Goal: Complete application form: Complete application form

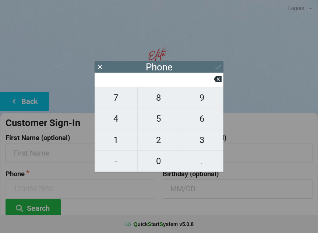
click at [202, 117] on span "6" at bounding box center [201, 118] width 43 height 15
type input "6"
click at [203, 142] on span "3" at bounding box center [201, 139] width 43 height 15
type input "63"
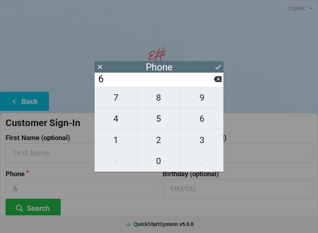
type input "63"
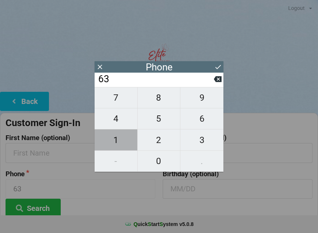
click at [113, 141] on span "1" at bounding box center [116, 139] width 43 height 15
type input "631"
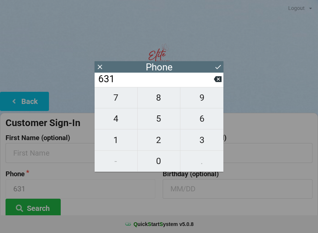
click at [161, 137] on span "2" at bounding box center [159, 139] width 43 height 15
type input "6312"
click at [115, 98] on span "7" at bounding box center [116, 97] width 43 height 15
type input "63127"
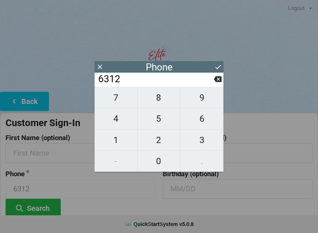
type input "63127"
click at [163, 121] on span "5" at bounding box center [159, 118] width 43 height 15
type input "631275"
click at [117, 117] on span "4" at bounding box center [116, 118] width 43 height 15
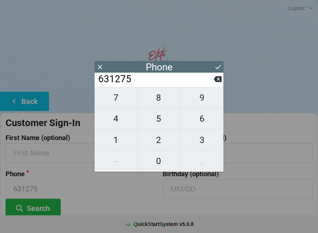
type input "6312754"
click at [164, 121] on span "5" at bounding box center [159, 118] width 43 height 15
type input "63127545"
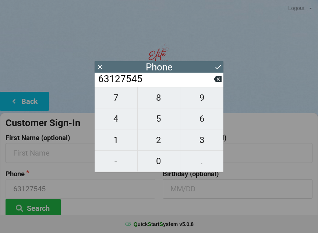
click at [208, 99] on span "9" at bounding box center [201, 97] width 43 height 15
type input "631275459"
click at [110, 146] on span "1" at bounding box center [116, 139] width 43 height 15
type input "6312754591"
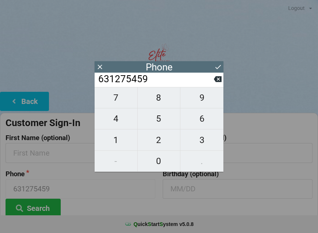
type input "6312754591"
click at [215, 70] on icon at bounding box center [218, 67] width 8 height 8
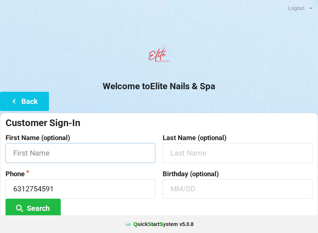
click at [73, 148] on input "text" at bounding box center [81, 153] width 150 height 20
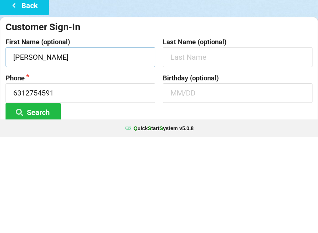
type input "[PERSON_NAME]"
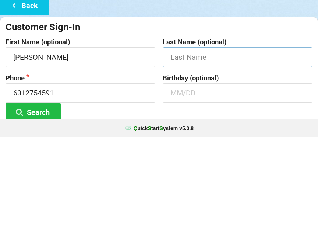
click at [202, 143] on input "text" at bounding box center [238, 153] width 150 height 20
click at [208, 179] on input "text" at bounding box center [238, 189] width 150 height 20
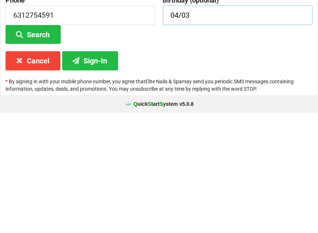
scroll to position [55, 0]
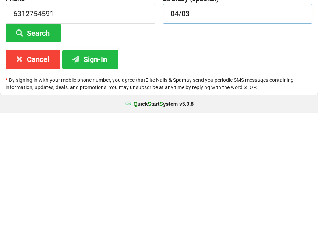
type input "04/03"
click at [101, 170] on button "Sign-In" at bounding box center [90, 179] width 56 height 19
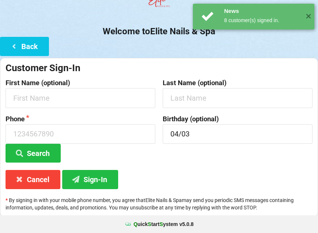
scroll to position [0, 0]
